Goal: Information Seeking & Learning: Stay updated

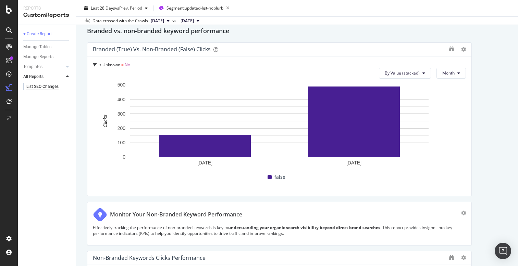
scroll to position [209, 0]
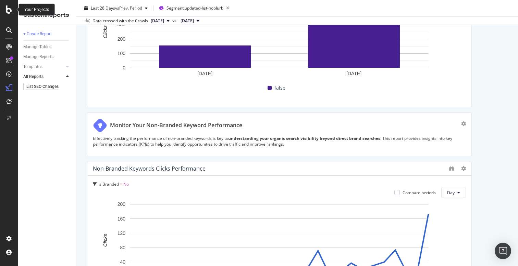
click at [11, 10] on icon at bounding box center [9, 9] width 6 height 8
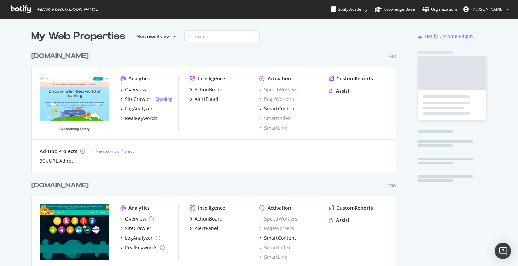
scroll to position [266, 518]
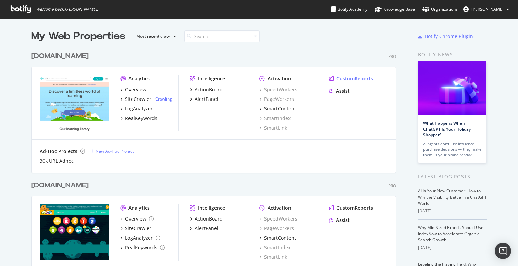
click at [351, 79] on div "CustomReports" at bounding box center [354, 78] width 37 height 7
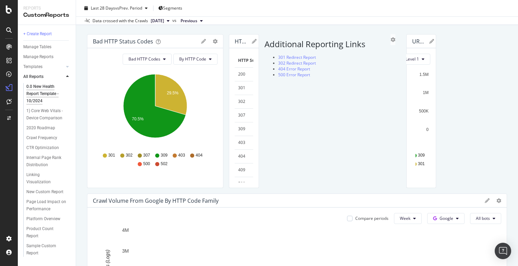
scroll to position [35, 0]
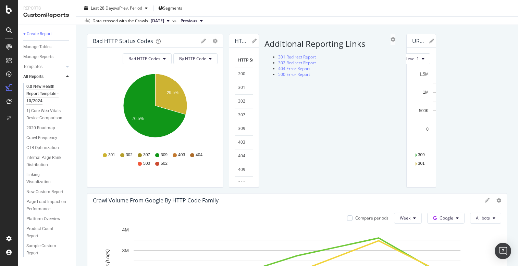
click at [278, 60] on link "301 Redirect Report" at bounding box center [297, 57] width 38 height 6
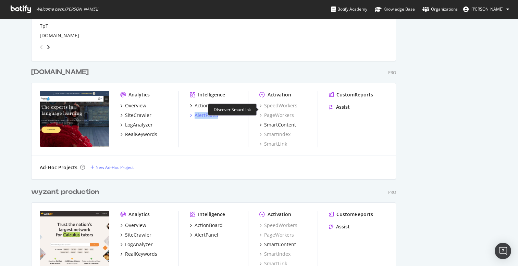
scroll to position [1755, 0]
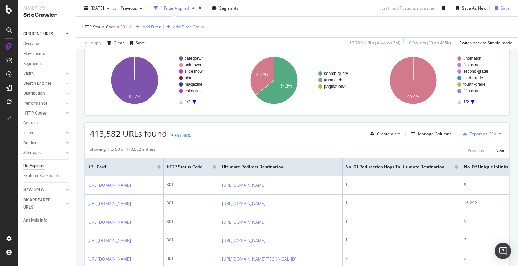
scroll to position [84, 0]
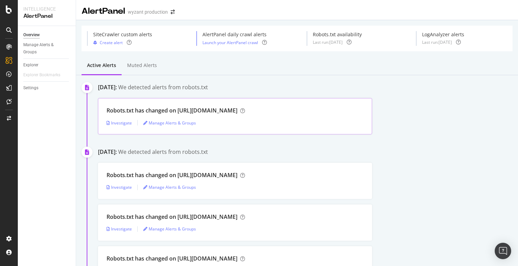
click at [128, 109] on div "Robots.txt has changed on https://support.wyzant.com/" at bounding box center [171, 111] width 131 height 8
click at [124, 123] on div "Investigate" at bounding box center [118, 123] width 25 height 6
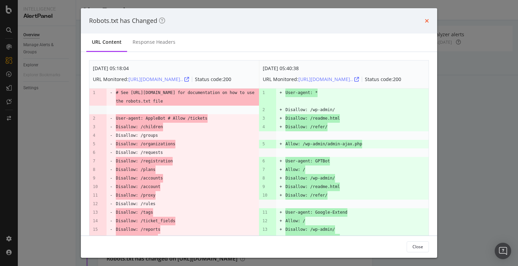
click at [426, 18] on icon "times" at bounding box center [426, 20] width 4 height 5
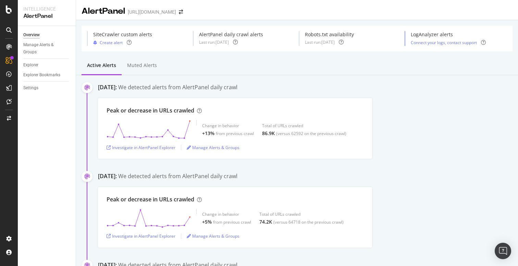
scroll to position [6, 0]
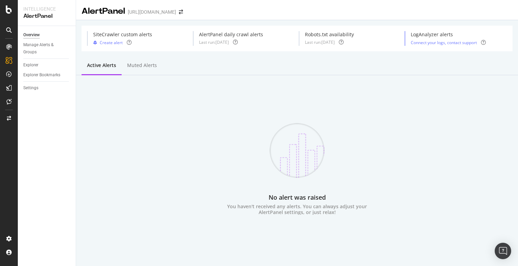
scroll to position [3, 0]
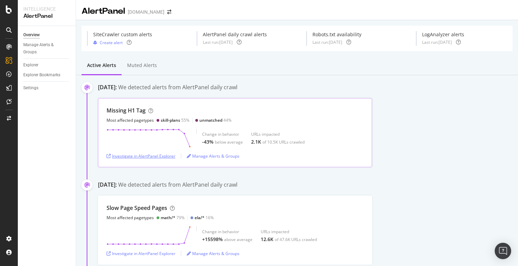
click at [151, 154] on div "Investigate in AlertPanel Explorer" at bounding box center [140, 156] width 69 height 6
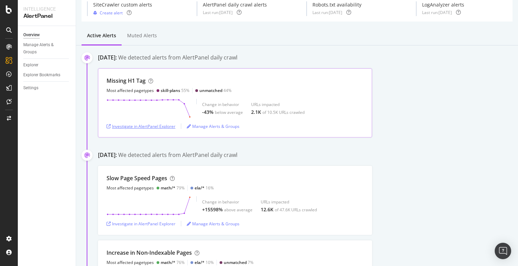
scroll to position [56, 0]
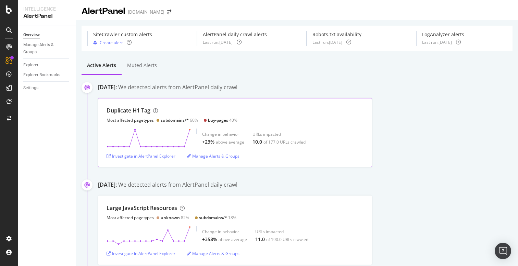
click at [154, 158] on div "Investigate in AlertPanel Explorer" at bounding box center [140, 156] width 69 height 6
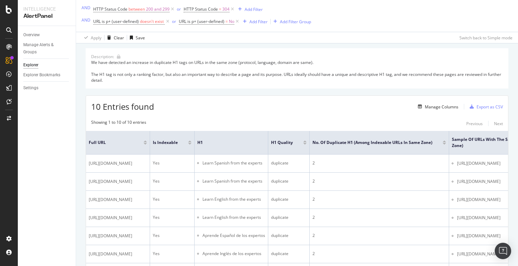
scroll to position [51, 0]
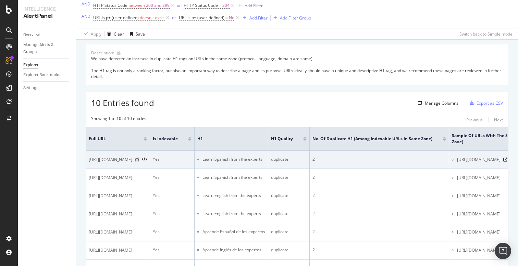
click at [139, 161] on icon at bounding box center [137, 160] width 4 height 4
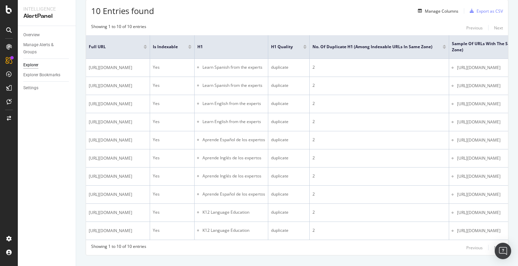
scroll to position [147, 0]
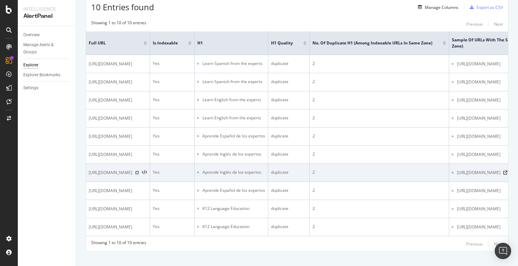
click at [139, 172] on icon at bounding box center [137, 173] width 4 height 4
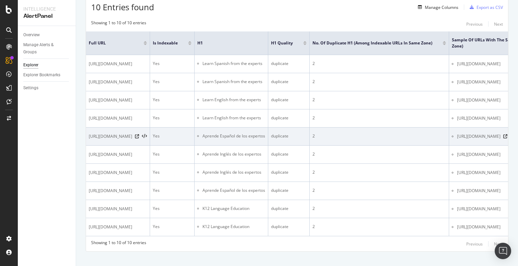
scroll to position [171, 0]
